Goal: Check status

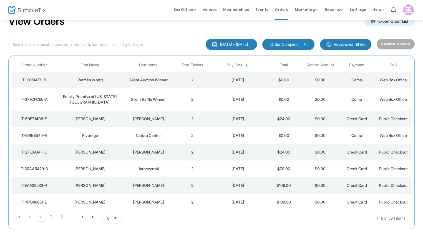
scroll to position [28, 0]
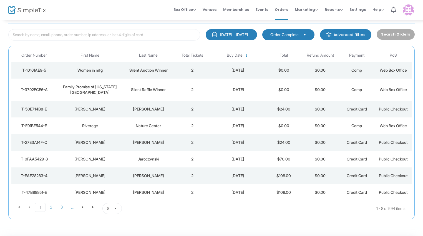
click at [82, 87] on div "Family Promise of [US_STATE][GEOGRAPHIC_DATA]" at bounding box center [90, 89] width 63 height 11
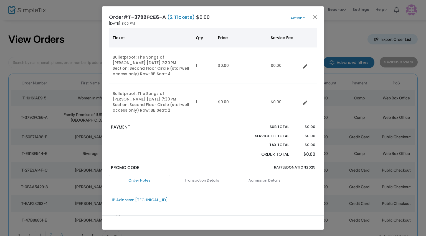
scroll to position [0, 0]
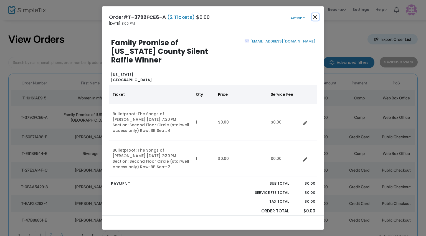
click at [313, 17] on button "Close" at bounding box center [315, 16] width 7 height 7
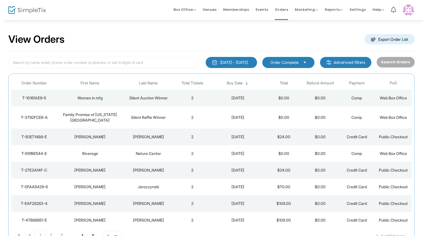
click at [140, 118] on div "Silent Raffle Winner" at bounding box center [148, 118] width 48 height 6
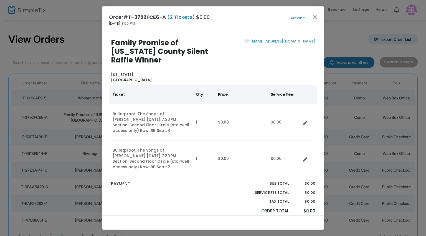
click at [298, 16] on button "Action" at bounding box center [297, 18] width 33 height 6
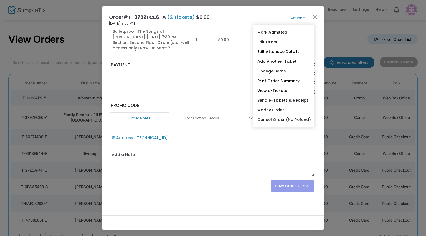
scroll to position [119, 0]
click at [180, 176] on textarea at bounding box center [213, 168] width 203 height 16
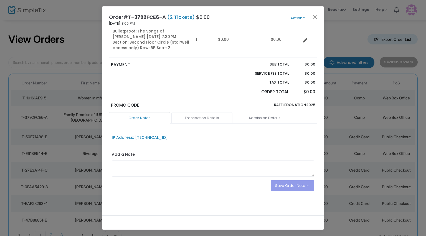
click at [207, 118] on link "Transaction Details" at bounding box center [202, 118] width 61 height 12
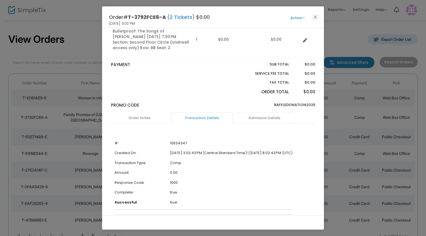
click at [254, 115] on link "Admission Details" at bounding box center [264, 118] width 61 height 12
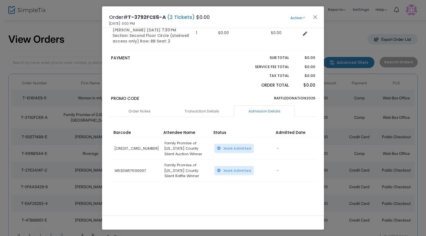
scroll to position [129, 0]
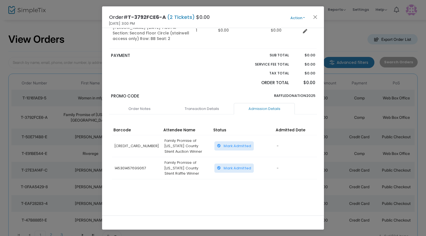
click at [126, 167] on td "145301457699067" at bounding box center [137, 168] width 50 height 22
click at [301, 12] on div "Order# T-3792FCE6-A (2 Tickets) $0.00 8/20/2025 3:00 PM Action Mark Admitted Ed…" at bounding box center [213, 17] width 222 height 22
click at [299, 18] on button "Action" at bounding box center [297, 18] width 33 height 6
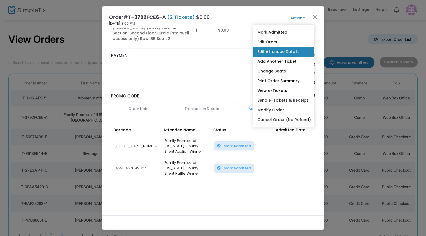
click at [278, 47] on link "Edit Attendee Details" at bounding box center [283, 52] width 61 height 10
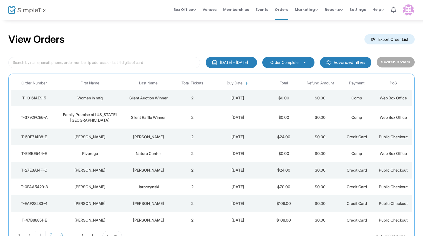
click at [103, 117] on div "Family Promise of [US_STATE][GEOGRAPHIC_DATA]" at bounding box center [90, 117] width 63 height 11
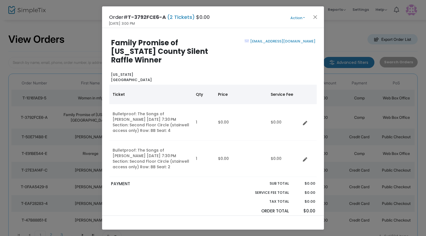
click at [295, 20] on button "Action" at bounding box center [297, 18] width 33 height 6
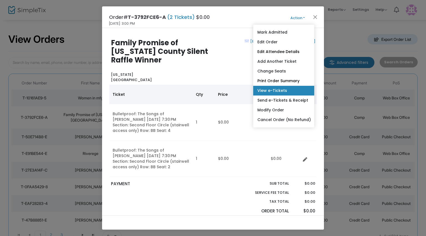
click at [266, 92] on link "View e-Tickets" at bounding box center [283, 91] width 61 height 10
